Goal: Complete application form

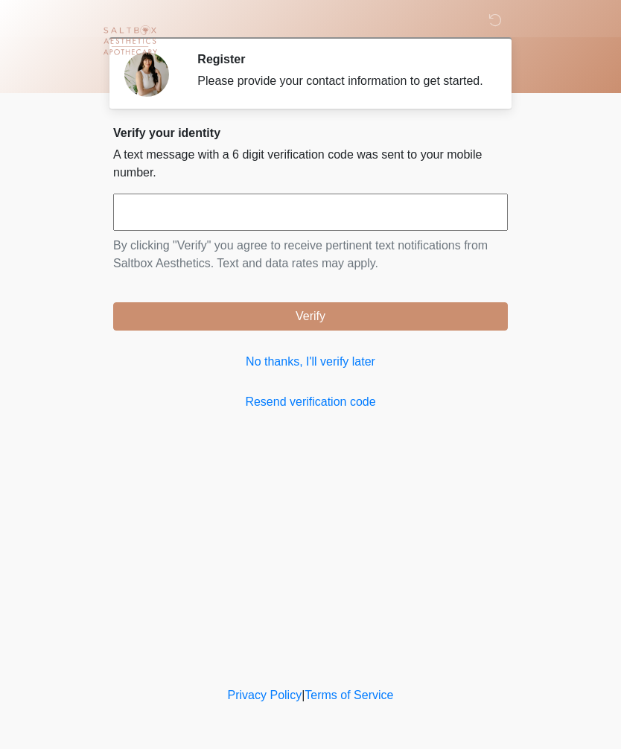
click at [399, 231] on input "text" at bounding box center [310, 211] width 394 height 37
type input "******"
click at [438, 328] on button "Verify" at bounding box center [310, 316] width 394 height 28
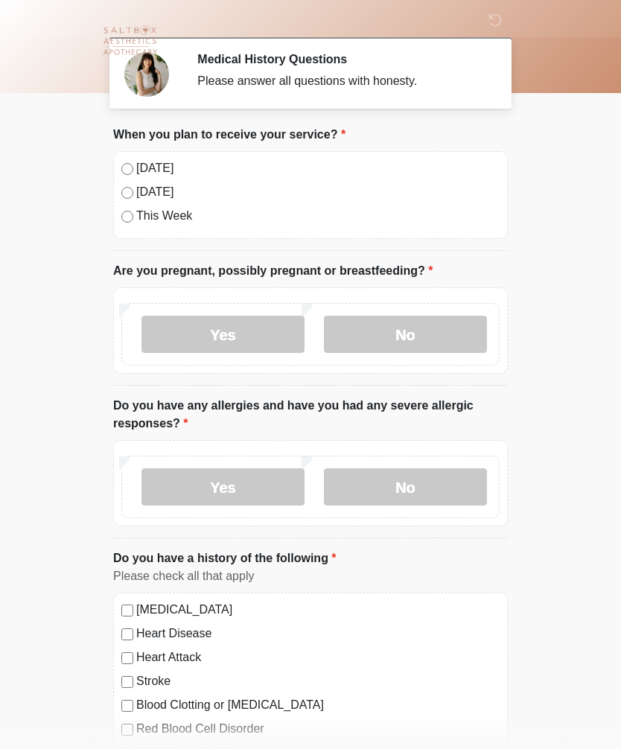
click at [362, 339] on label "No" at bounding box center [405, 334] width 163 height 37
click at [446, 483] on label "No" at bounding box center [405, 486] width 163 height 37
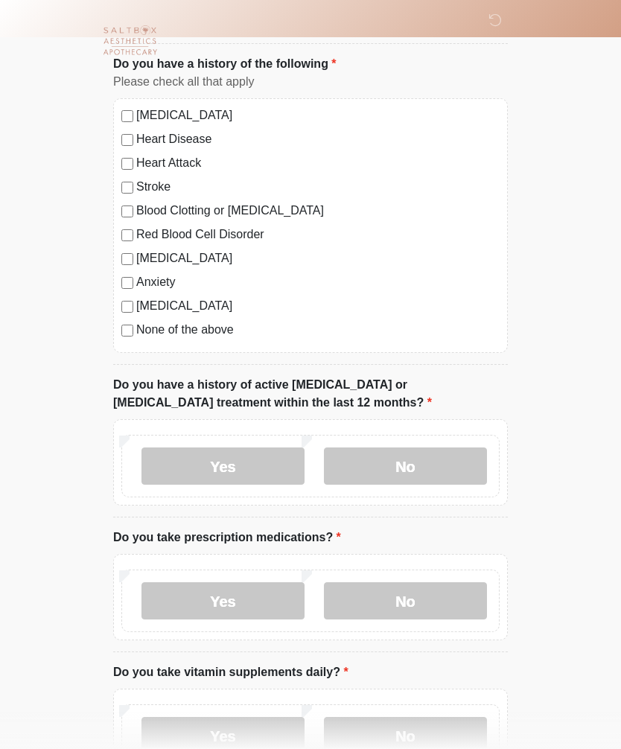
scroll to position [499, 0]
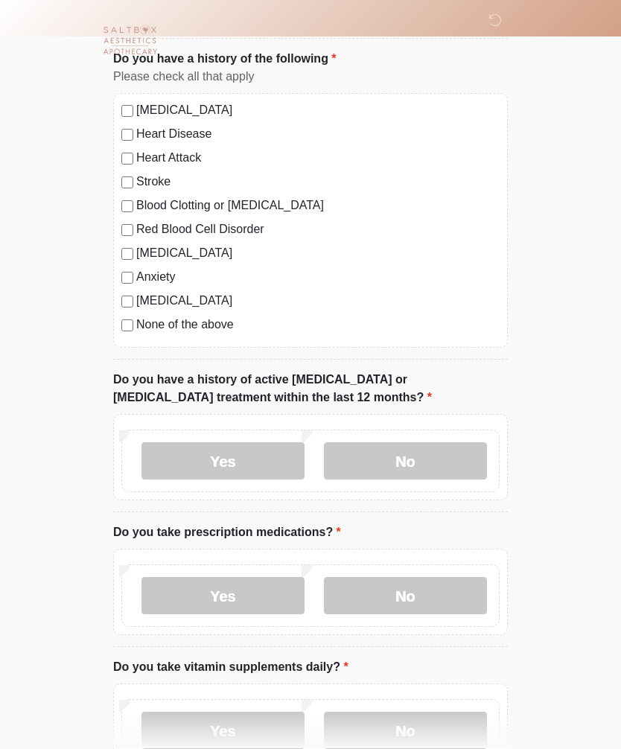
click at [460, 467] on label "No" at bounding box center [405, 461] width 163 height 37
click at [179, 590] on label "Yes" at bounding box center [222, 595] width 163 height 37
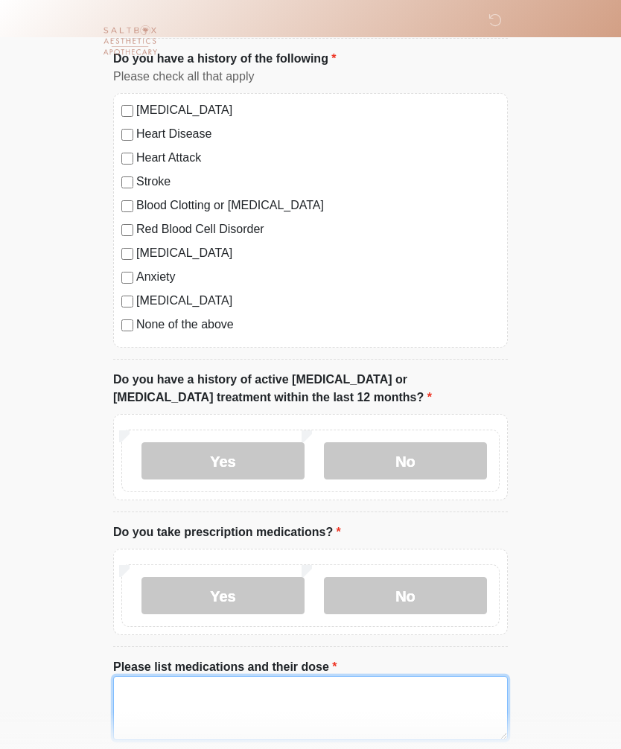
click at [458, 711] on textarea "Please list medications and their dose" at bounding box center [310, 708] width 394 height 64
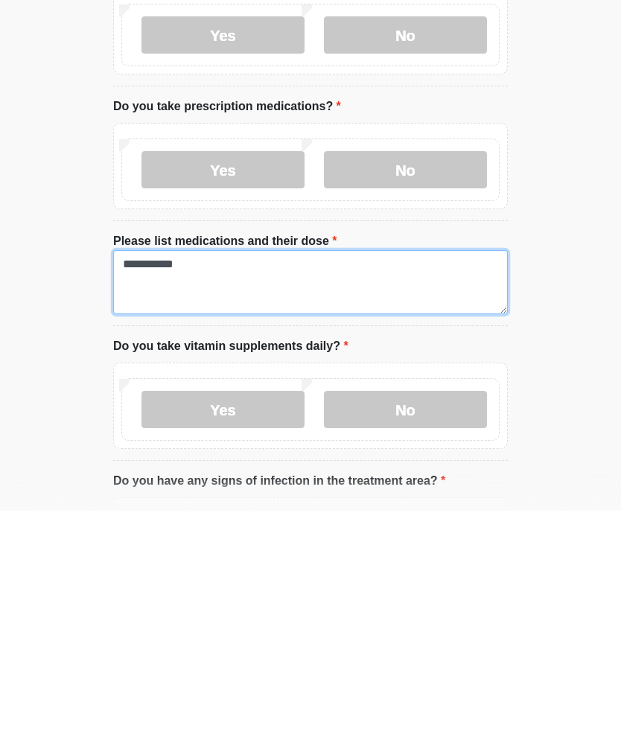
type textarea "**********"
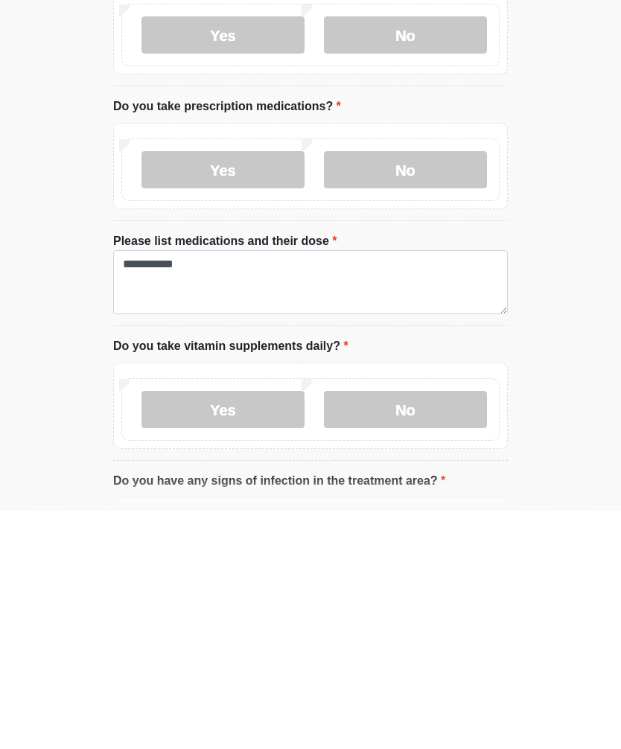
click at [188, 629] on label "Yes" at bounding box center [222, 647] width 163 height 37
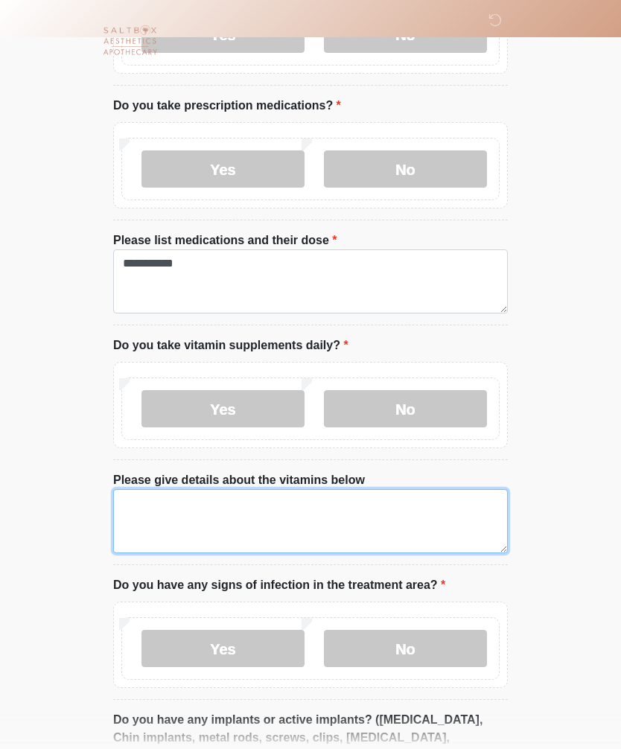
click at [428, 533] on textarea "Please give details about the vitamins below" at bounding box center [310, 521] width 394 height 64
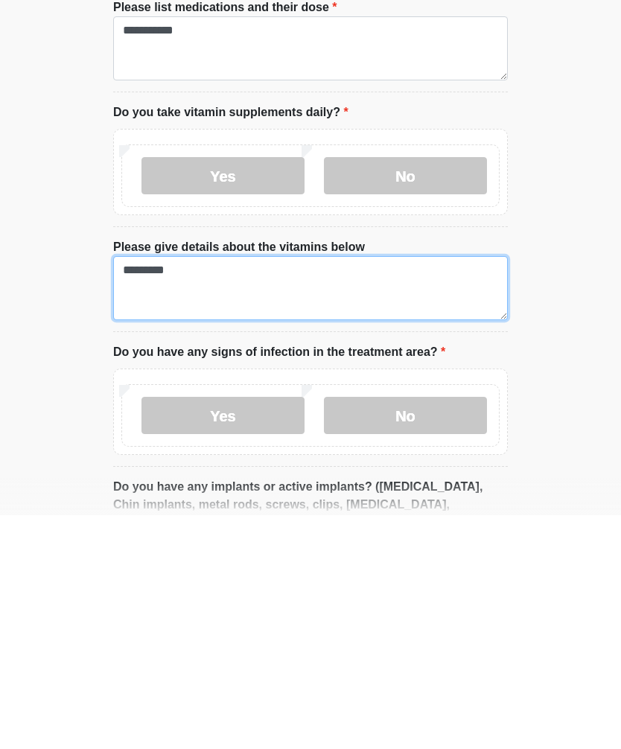
type textarea "*********"
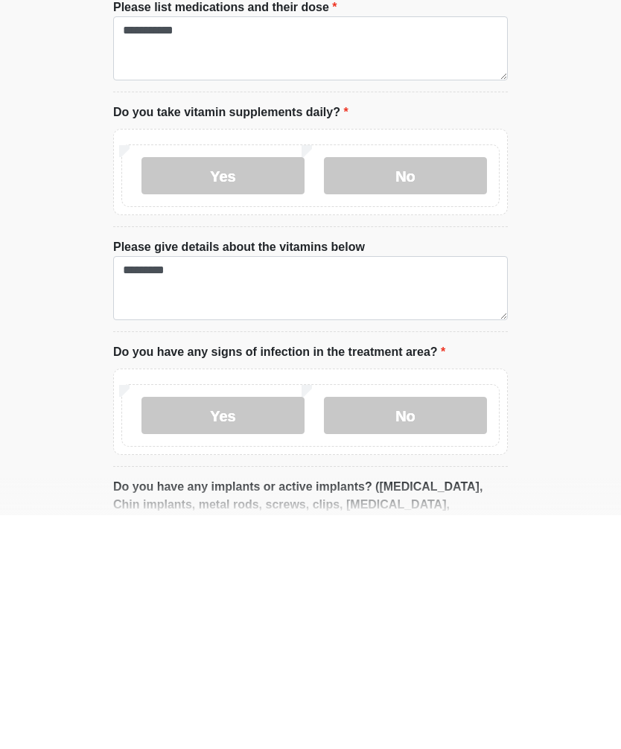
click at [446, 630] on label "No" at bounding box center [405, 648] width 163 height 37
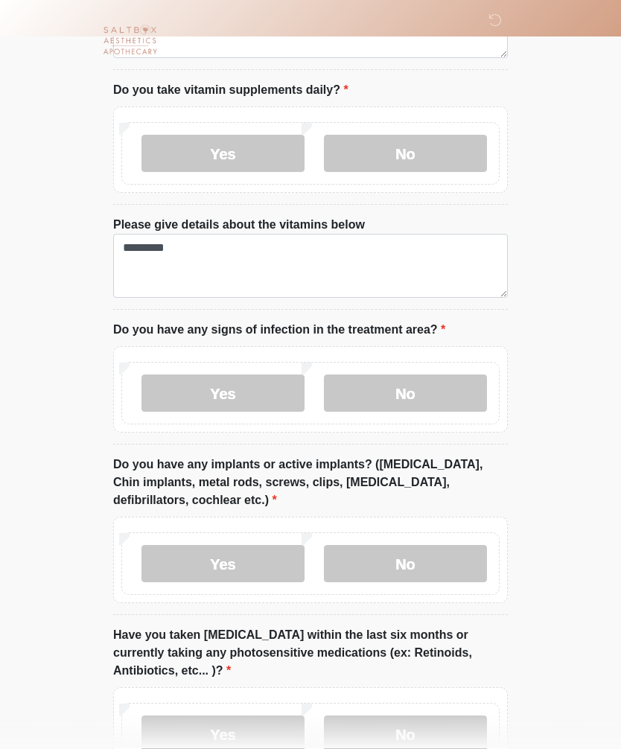
scroll to position [1260, 0]
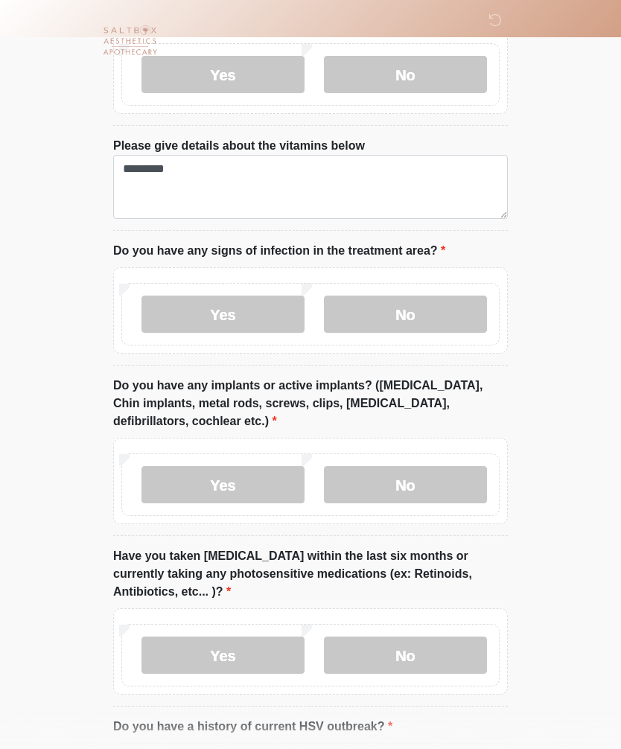
click at [179, 486] on label "Yes" at bounding box center [222, 484] width 163 height 37
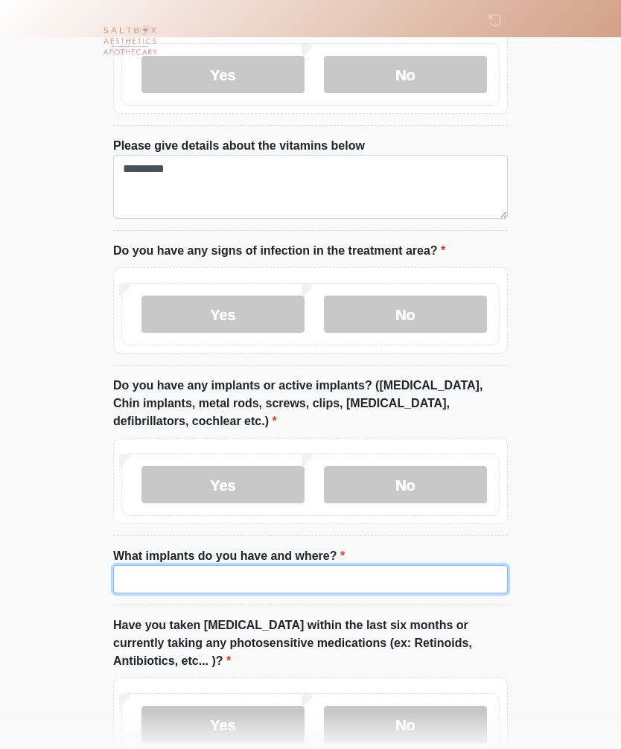
click at [393, 577] on input "What implants do you have and where?" at bounding box center [310, 579] width 394 height 28
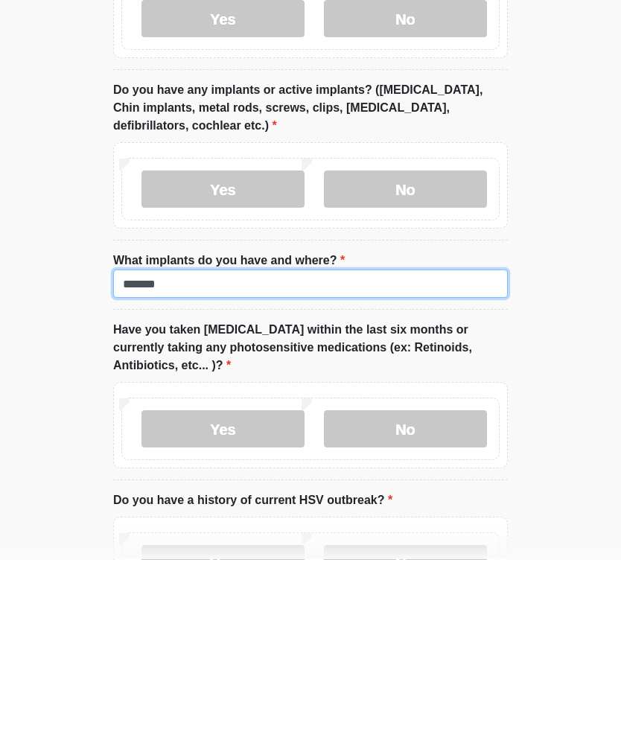
type input "******"
click at [444, 600] on label "No" at bounding box center [405, 618] width 163 height 37
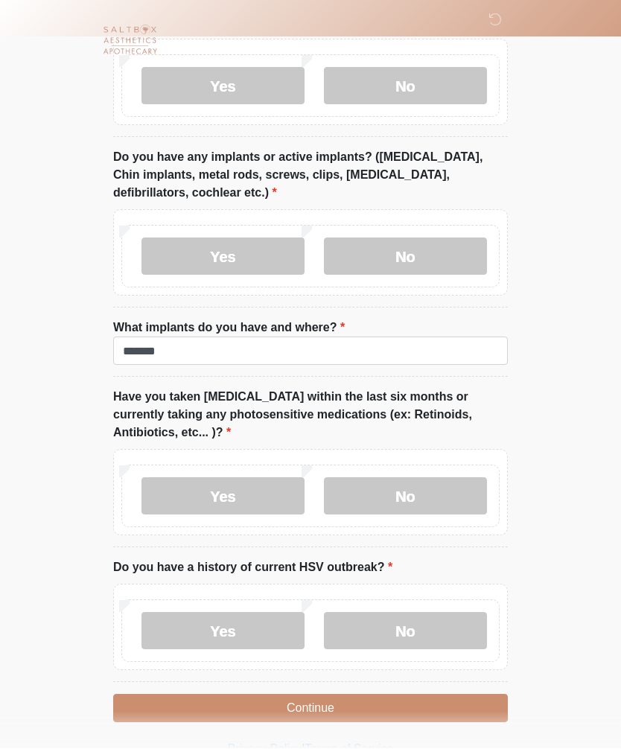
click at [444, 617] on label "No" at bounding box center [405, 630] width 163 height 37
click at [463, 697] on button "Continue" at bounding box center [310, 708] width 394 height 28
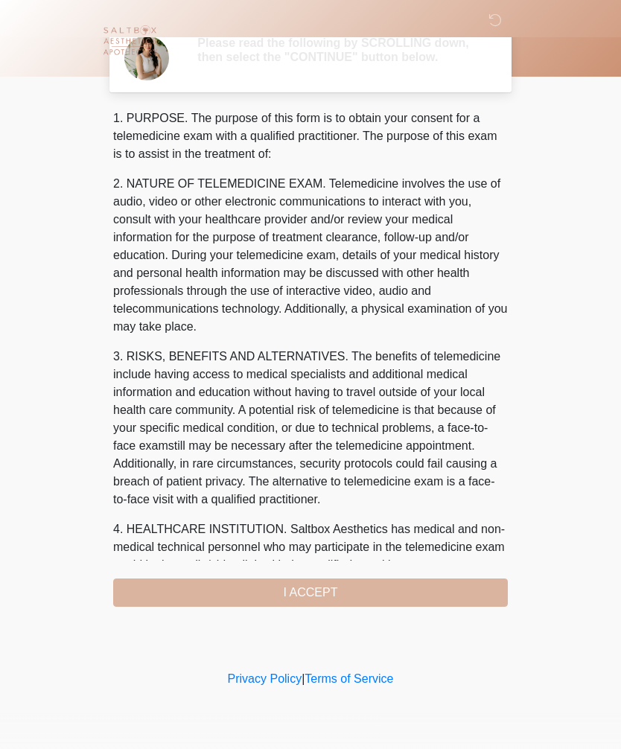
scroll to position [0, 0]
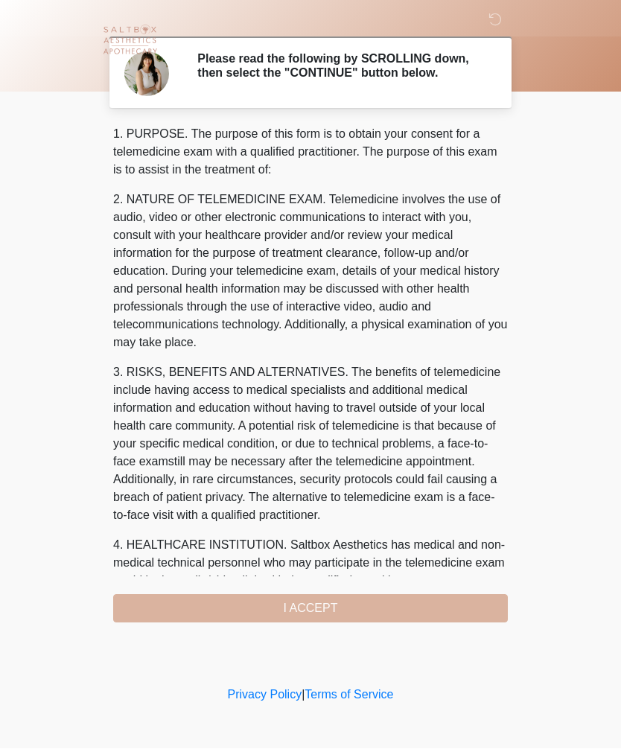
click at [435, 612] on div "1. PURPOSE. The purpose of this form is to obtain your consent for a telemedici…" at bounding box center [310, 374] width 394 height 497
click at [339, 613] on div "1. PURPOSE. The purpose of this form is to obtain your consent for a telemedici…" at bounding box center [310, 374] width 394 height 497
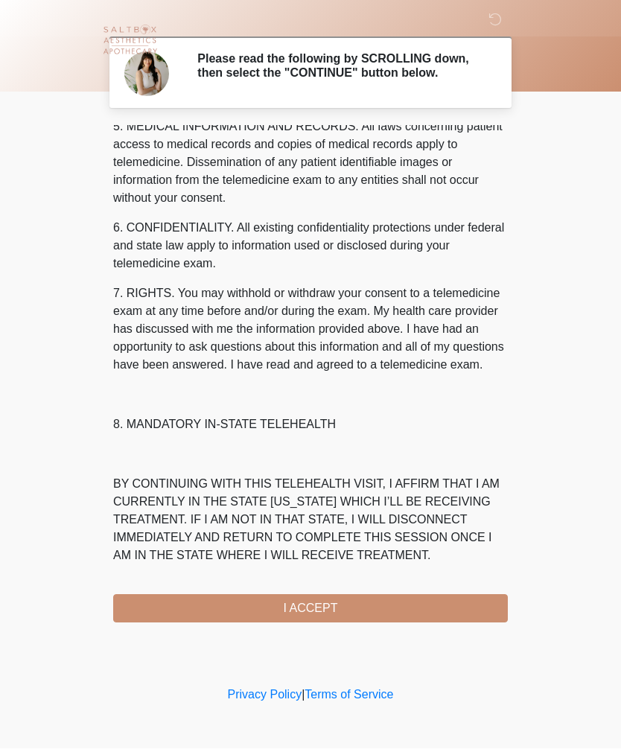
scroll to position [537, 0]
click at [346, 621] on button "I ACCEPT" at bounding box center [310, 609] width 394 height 28
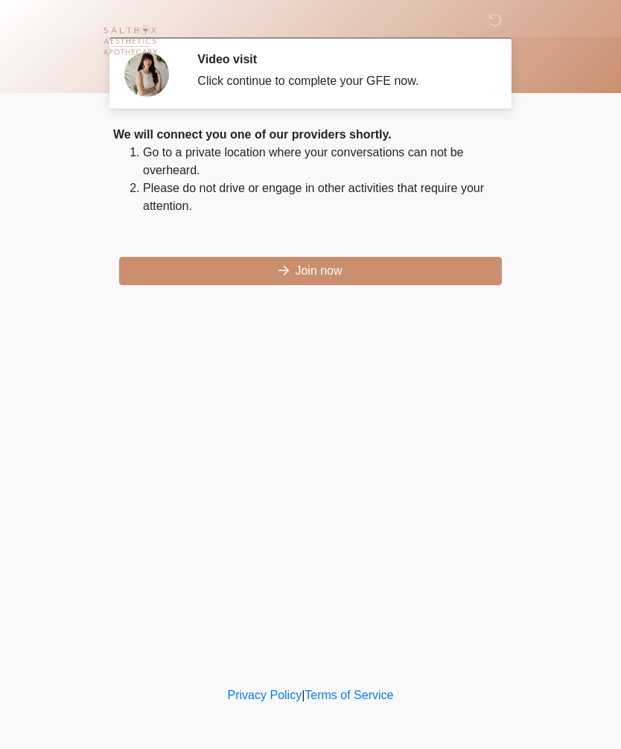
click at [455, 267] on button "Join now" at bounding box center [310, 271] width 382 height 28
